Goal: Complete application form: Fill out and submit a form for a specific purpose

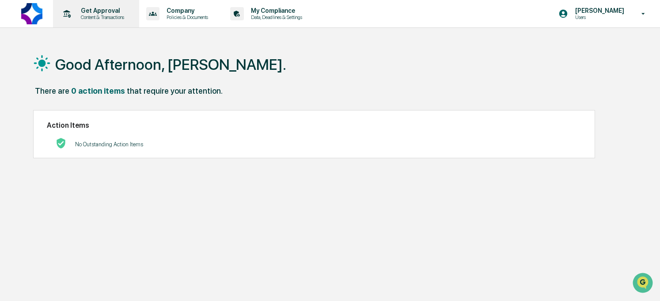
click at [108, 15] on p "Content & Transactions" at bounding box center [101, 17] width 55 height 6
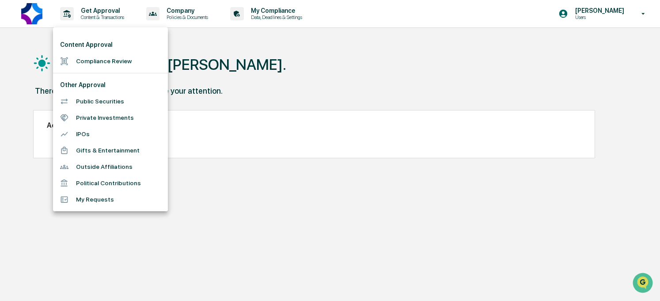
click at [104, 120] on li "Private Investments" at bounding box center [110, 118] width 115 height 16
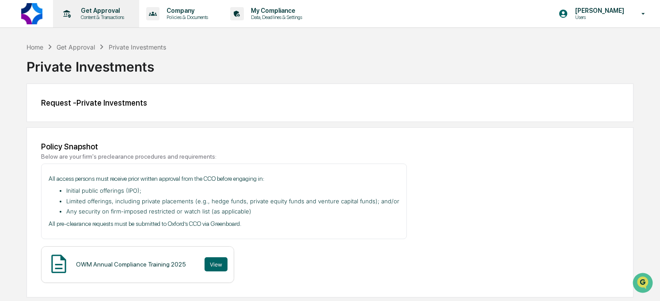
click at [107, 6] on div "Get Approval Content & Transactions" at bounding box center [95, 13] width 77 height 27
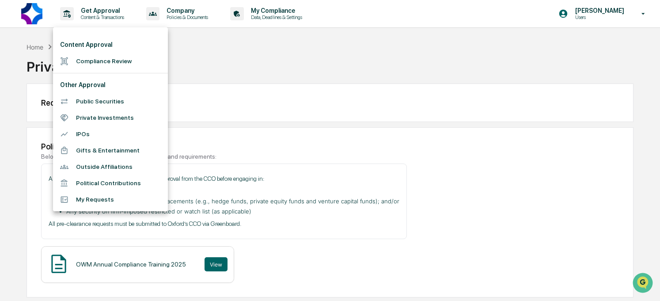
click at [292, 18] on div at bounding box center [330, 150] width 660 height 301
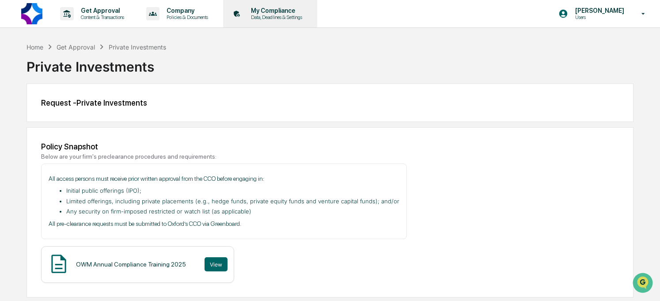
click at [304, 16] on p "Data, Deadlines & Settings" at bounding box center [275, 17] width 63 height 6
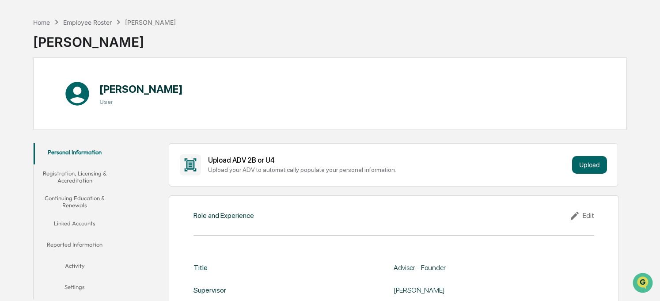
scroll to position [32, 0]
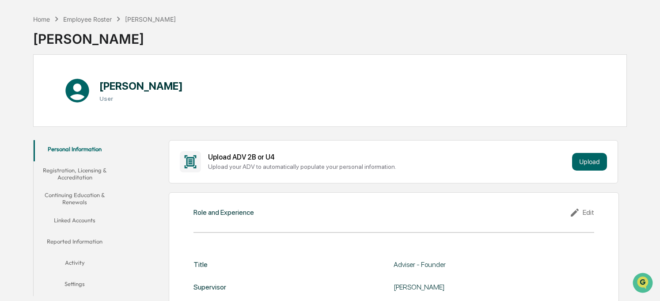
click at [78, 241] on button "Reported Information" at bounding box center [75, 242] width 83 height 21
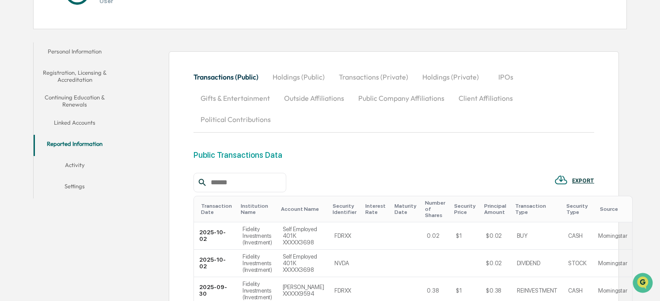
scroll to position [133, 0]
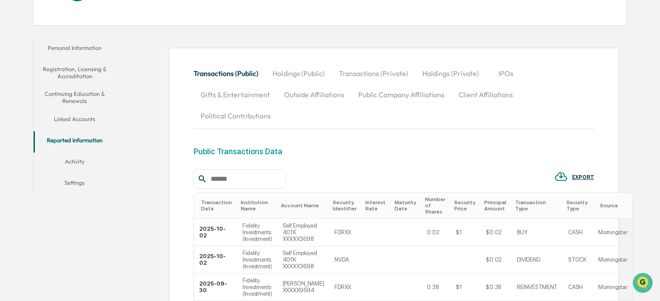
click at [381, 75] on button "Transactions (Private)" at bounding box center [374, 73] width 84 height 21
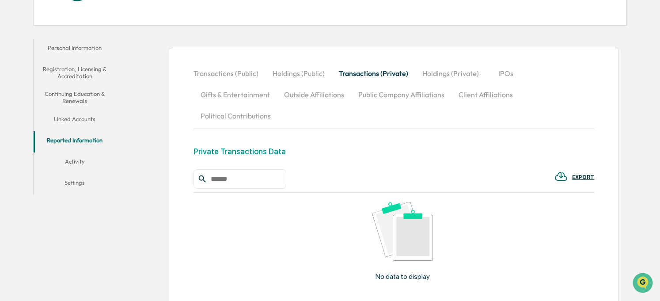
click at [438, 75] on button "Holdings (Private)" at bounding box center [450, 73] width 71 height 21
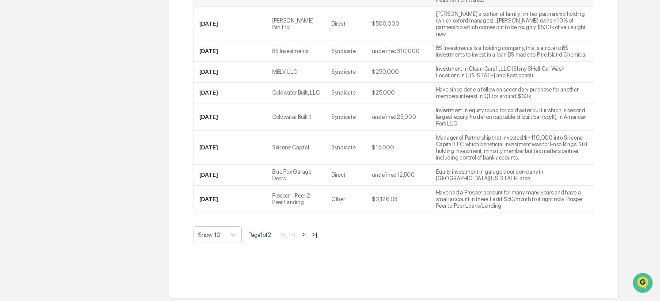
scroll to position [400, 0]
click at [308, 238] on button ">" at bounding box center [304, 234] width 9 height 8
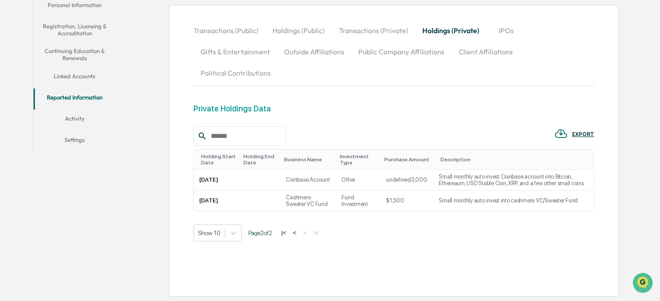
scroll to position [186, 0]
click at [299, 233] on button "<" at bounding box center [294, 233] width 9 height 8
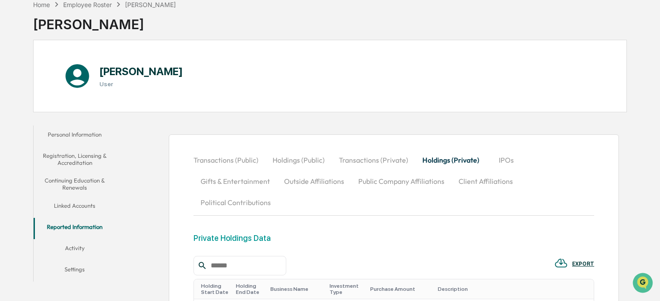
scroll to position [0, 0]
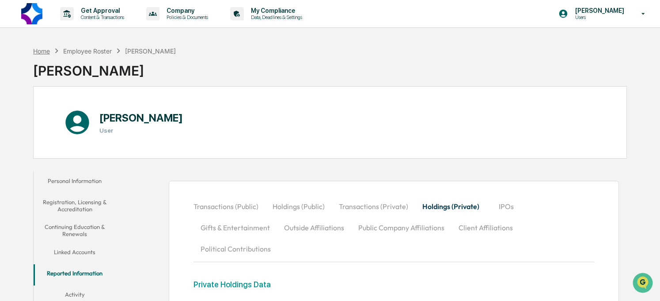
click at [47, 53] on div "Home" at bounding box center [41, 51] width 17 height 8
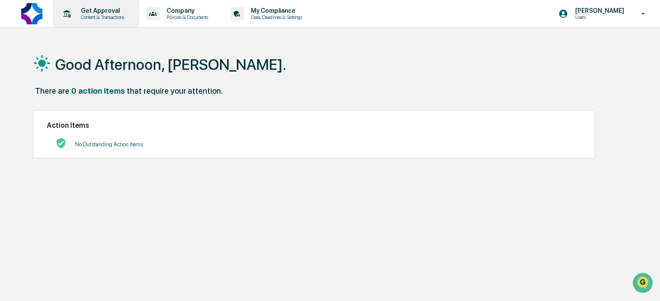
click at [117, 12] on p "Get Approval" at bounding box center [101, 10] width 55 height 7
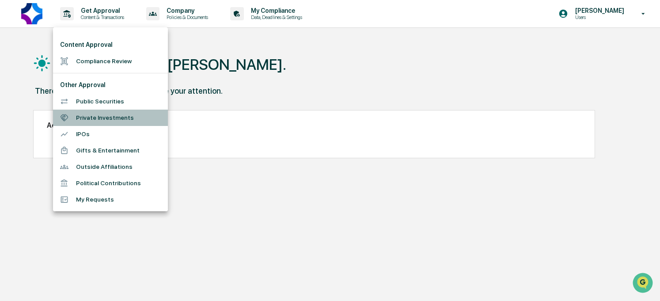
click at [109, 122] on li "Private Investments" at bounding box center [110, 118] width 115 height 16
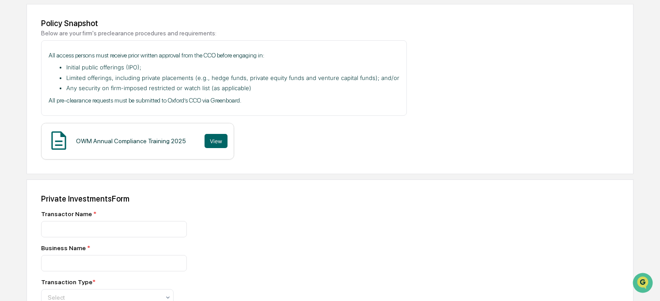
scroll to position [196, 0]
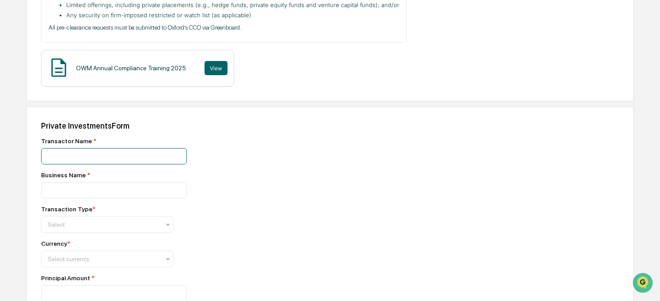
click at [78, 160] on input at bounding box center [114, 156] width 146 height 16
type input "**********"
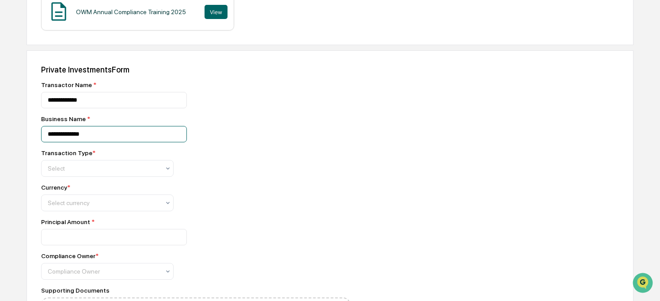
scroll to position [324, 0]
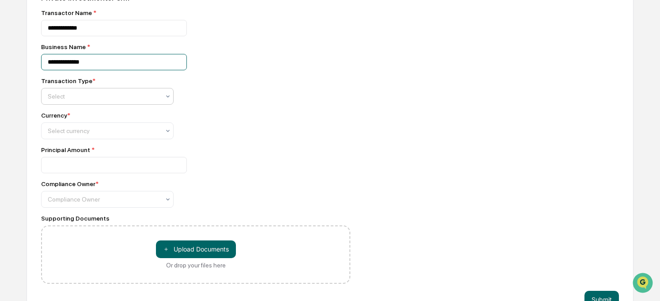
type input "**********"
click at [109, 99] on div at bounding box center [104, 96] width 112 height 9
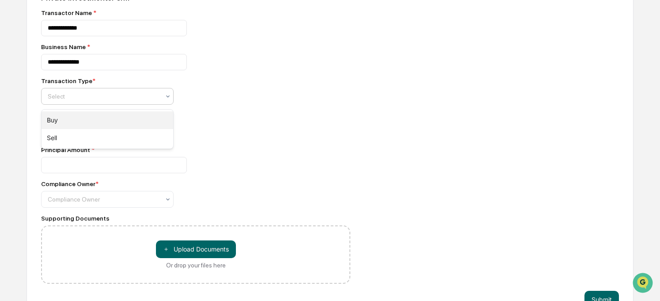
click at [96, 117] on div "Buy" at bounding box center [108, 120] width 132 height 18
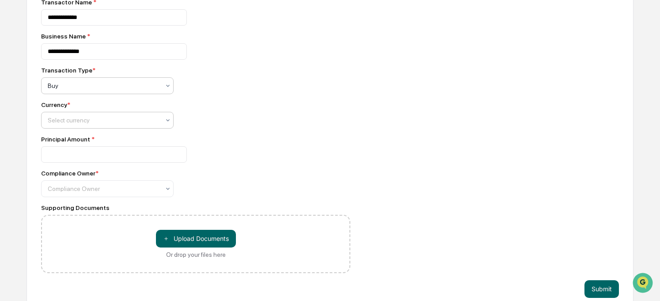
scroll to position [338, 0]
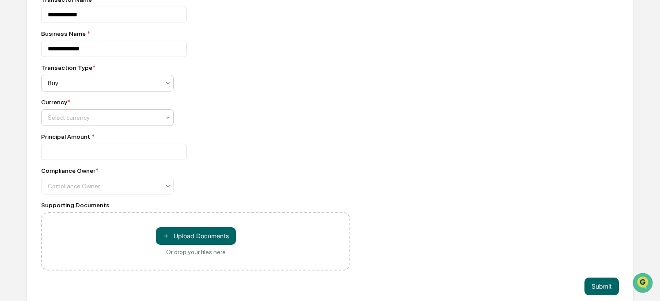
click at [89, 119] on div at bounding box center [104, 117] width 112 height 9
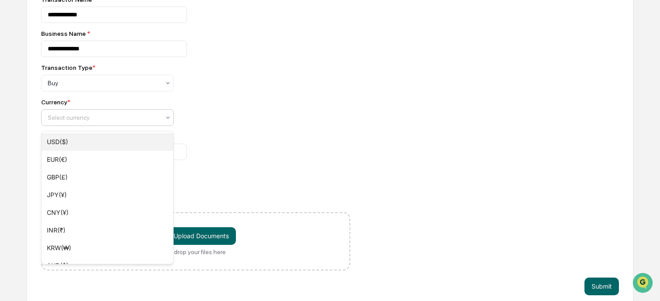
click at [88, 148] on div "USD($)" at bounding box center [108, 142] width 132 height 18
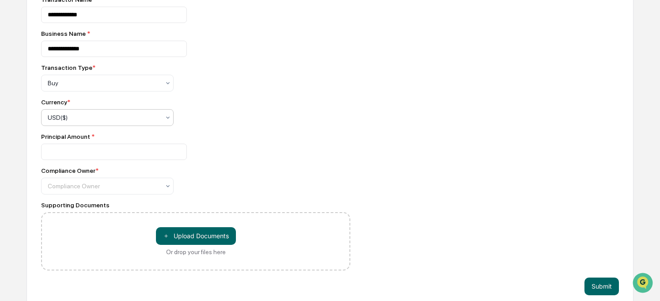
scroll to position [352, 0]
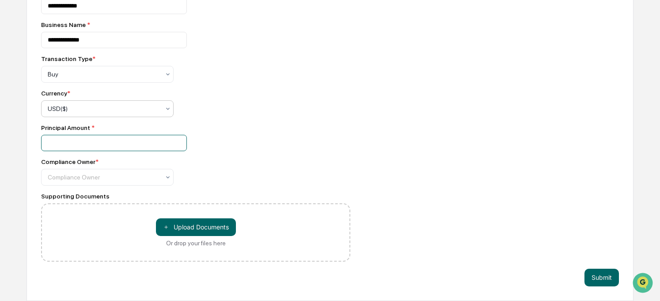
click at [103, 137] on input "number" at bounding box center [114, 143] width 146 height 16
type input "********"
click at [127, 182] on div "Compliance Owner" at bounding box center [103, 177] width 121 height 12
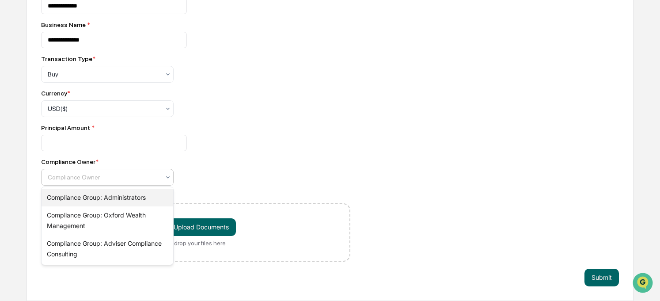
drag, startPoint x: 119, startPoint y: 207, endPoint x: 116, endPoint y: 197, distance: 11.2
click at [116, 197] on div "Compliance Group: Administrators Compliance Group: Oxford Wealth Management Com…" at bounding box center [108, 226] width 132 height 78
click at [116, 197] on div "Compliance Group: Administrators" at bounding box center [108, 198] width 132 height 18
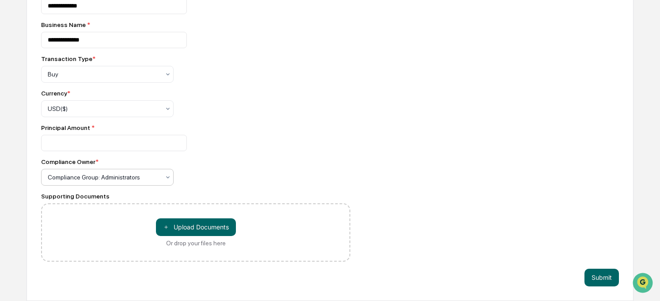
click at [130, 177] on div at bounding box center [104, 177] width 112 height 9
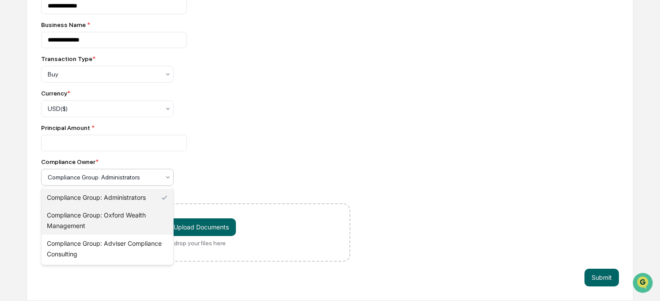
click at [116, 218] on div "Compliance Group: Oxford Wealth Management" at bounding box center [108, 220] width 132 height 28
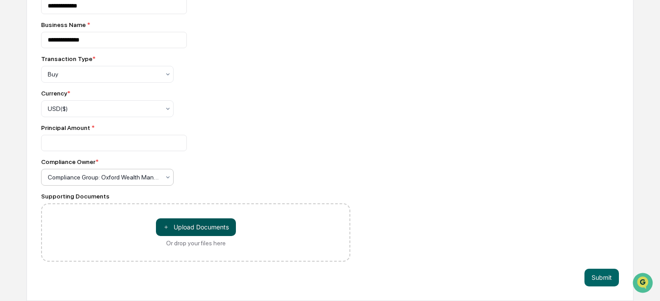
click at [199, 227] on button "＋ Upload Documents" at bounding box center [196, 227] width 80 height 18
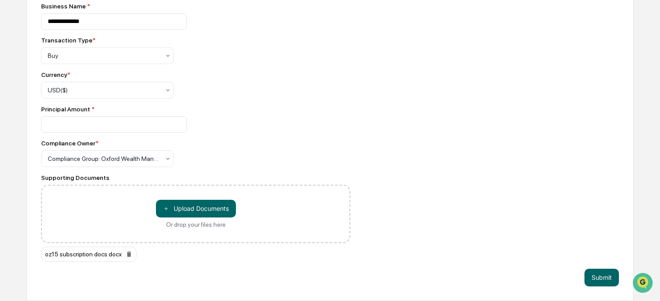
scroll to position [370, 0]
click at [596, 277] on button "Submit" at bounding box center [602, 278] width 34 height 18
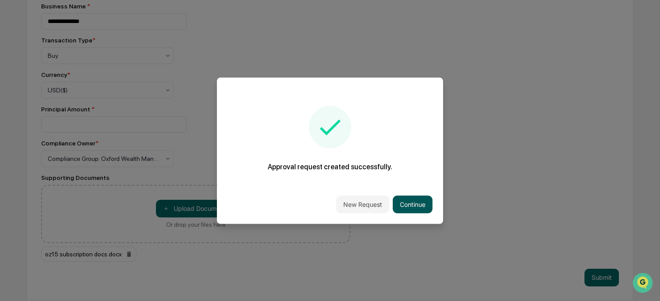
click at [411, 204] on button "Continue" at bounding box center [413, 204] width 40 height 18
